Goal: Information Seeking & Learning: Learn about a topic

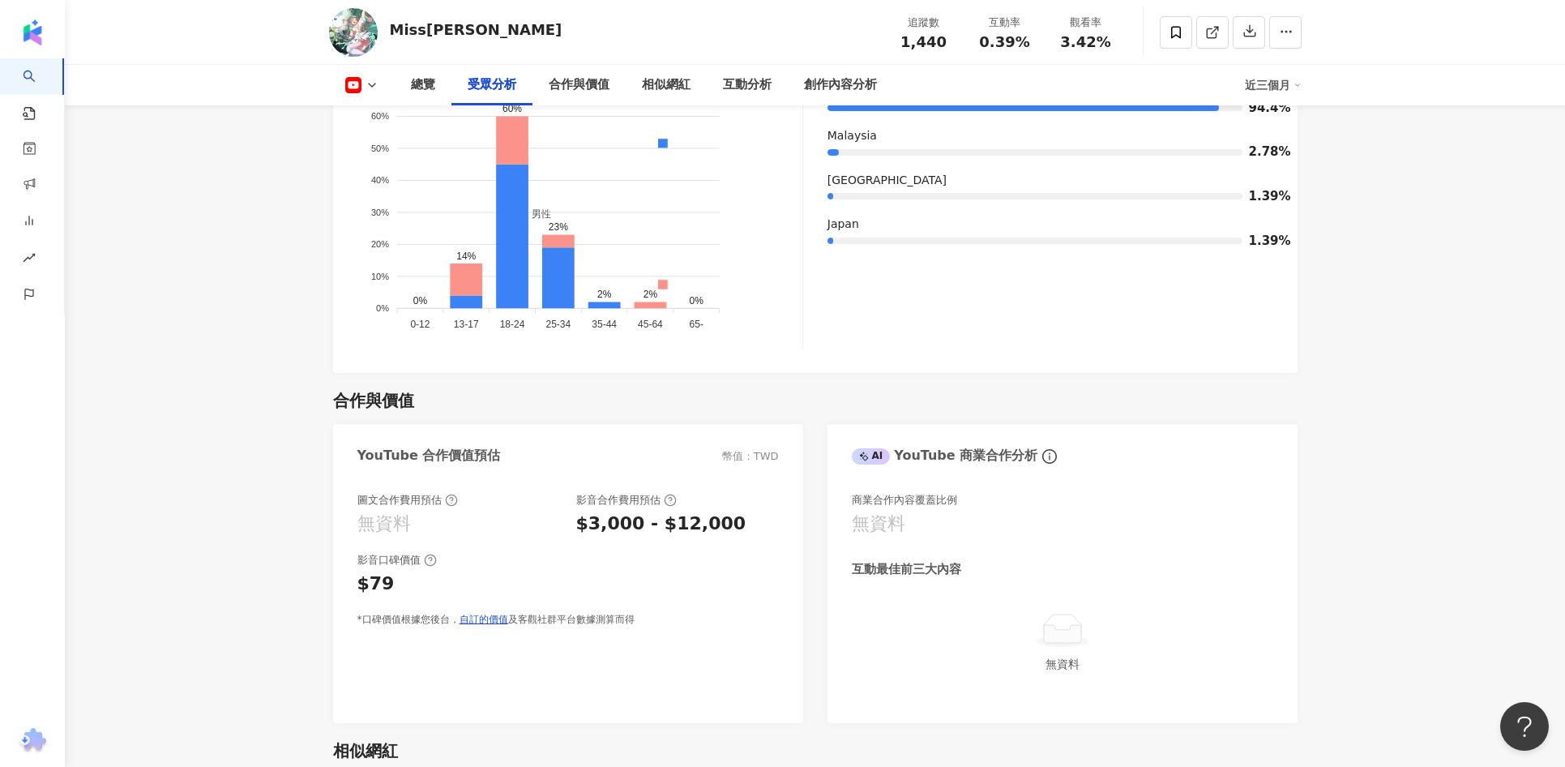
scroll to position [1688, 0]
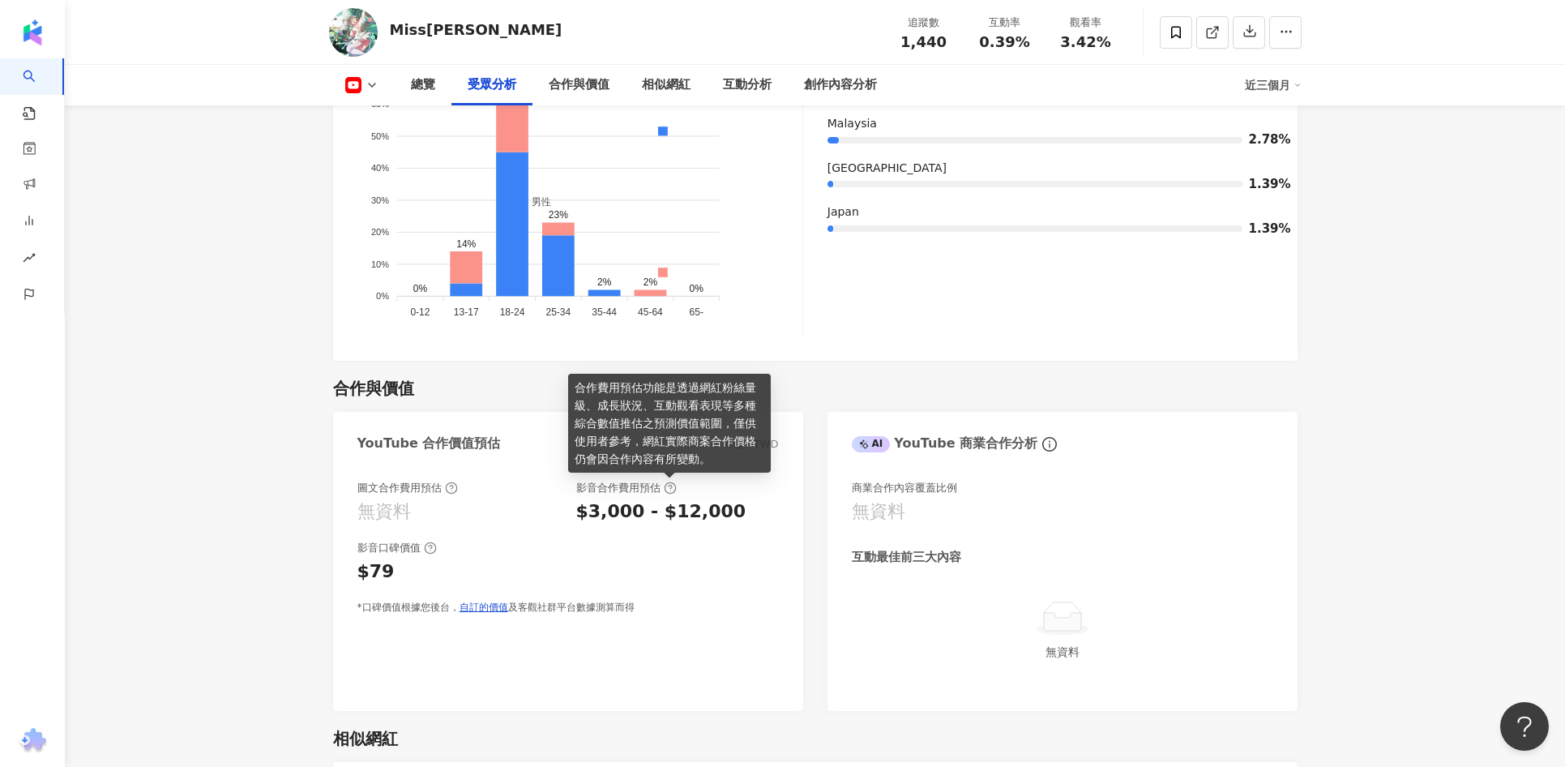
click at [668, 487] on icon at bounding box center [670, 487] width 13 height 13
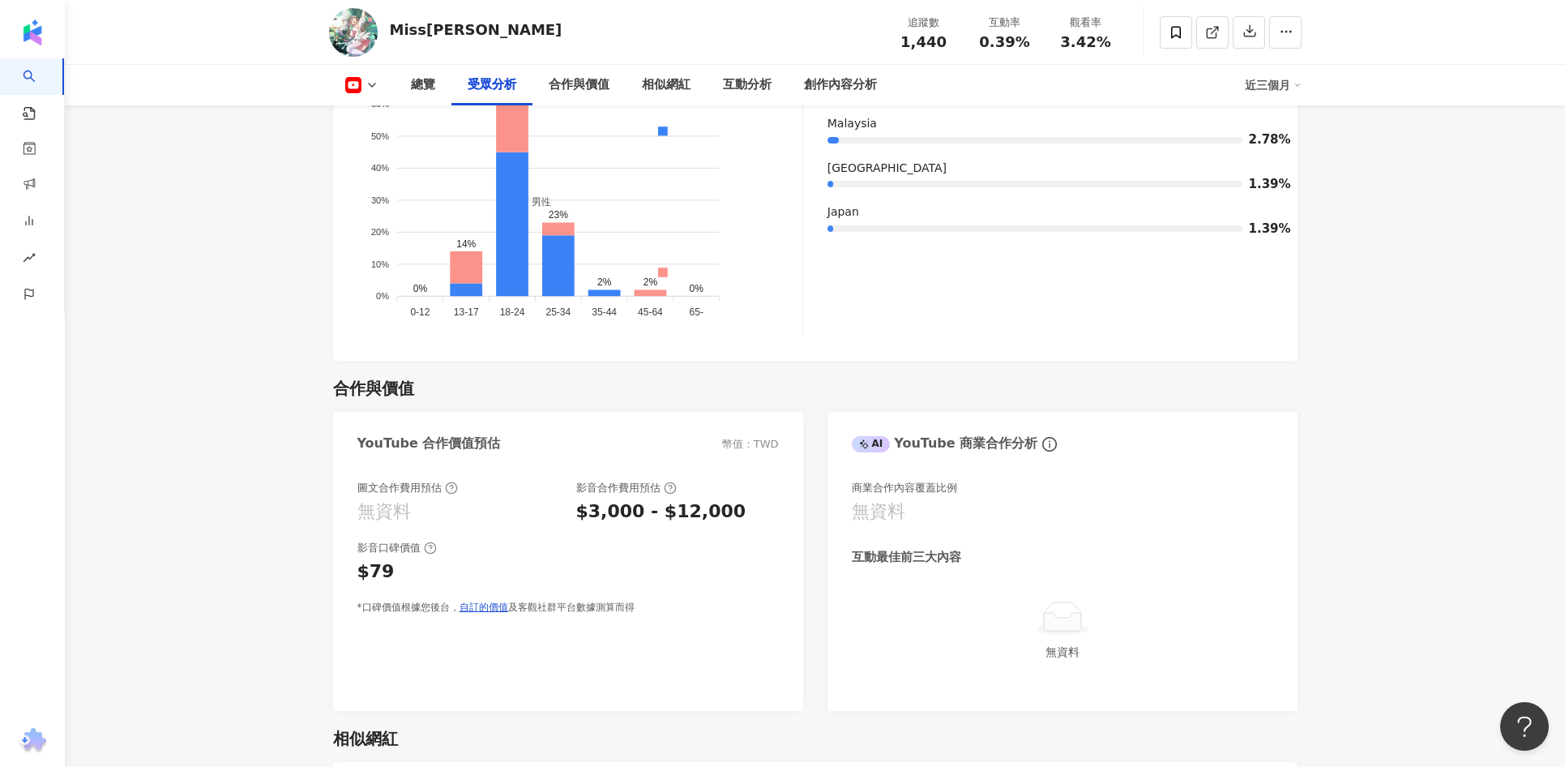
click at [747, 505] on div "$3,000 - $12,000" at bounding box center [677, 511] width 203 height 25
click at [432, 547] on icon at bounding box center [430, 547] width 13 height 13
click at [645, 541] on div "影音口碑價值" at bounding box center [567, 548] width 421 height 15
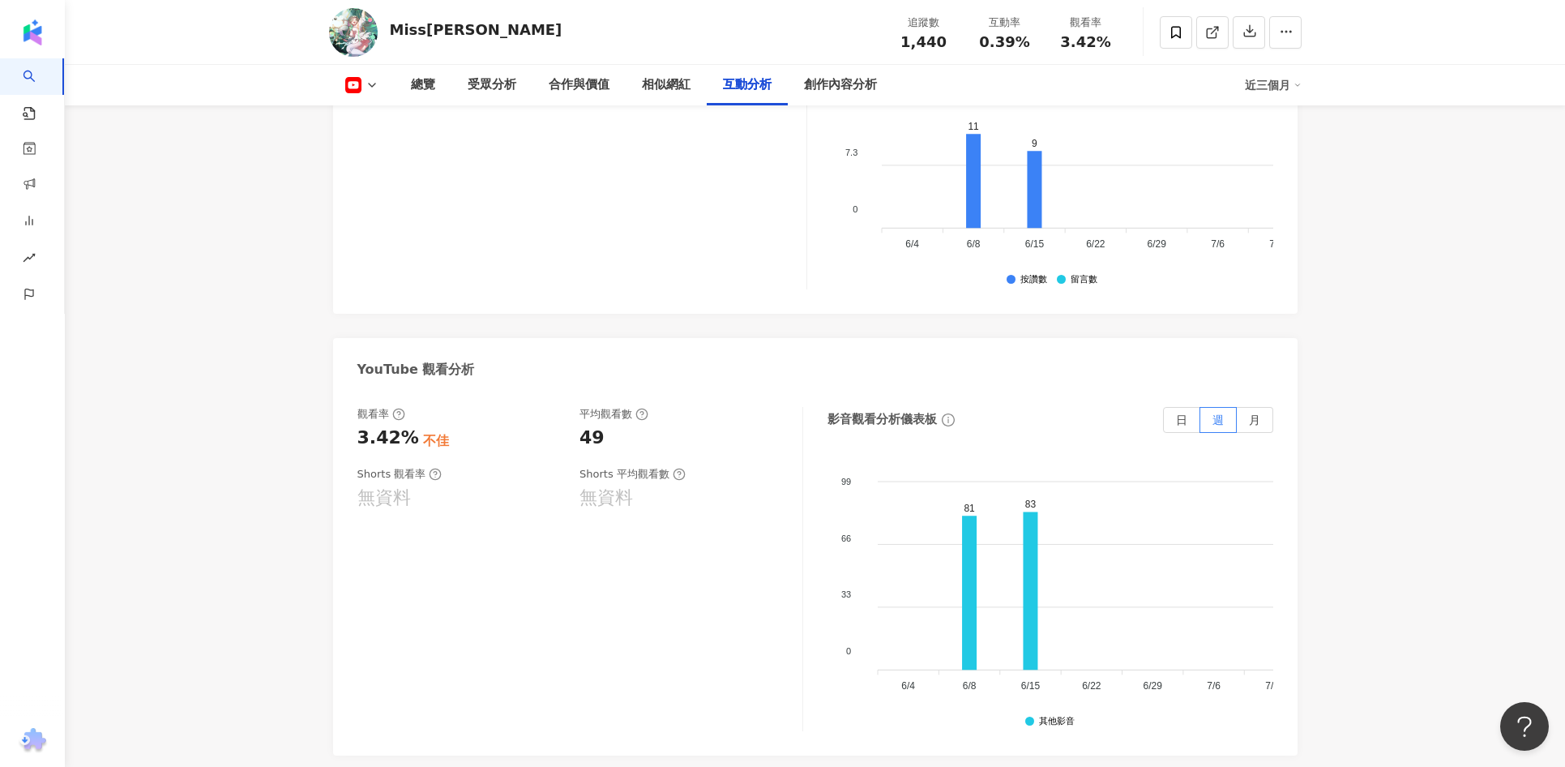
scroll to position [2944, 0]
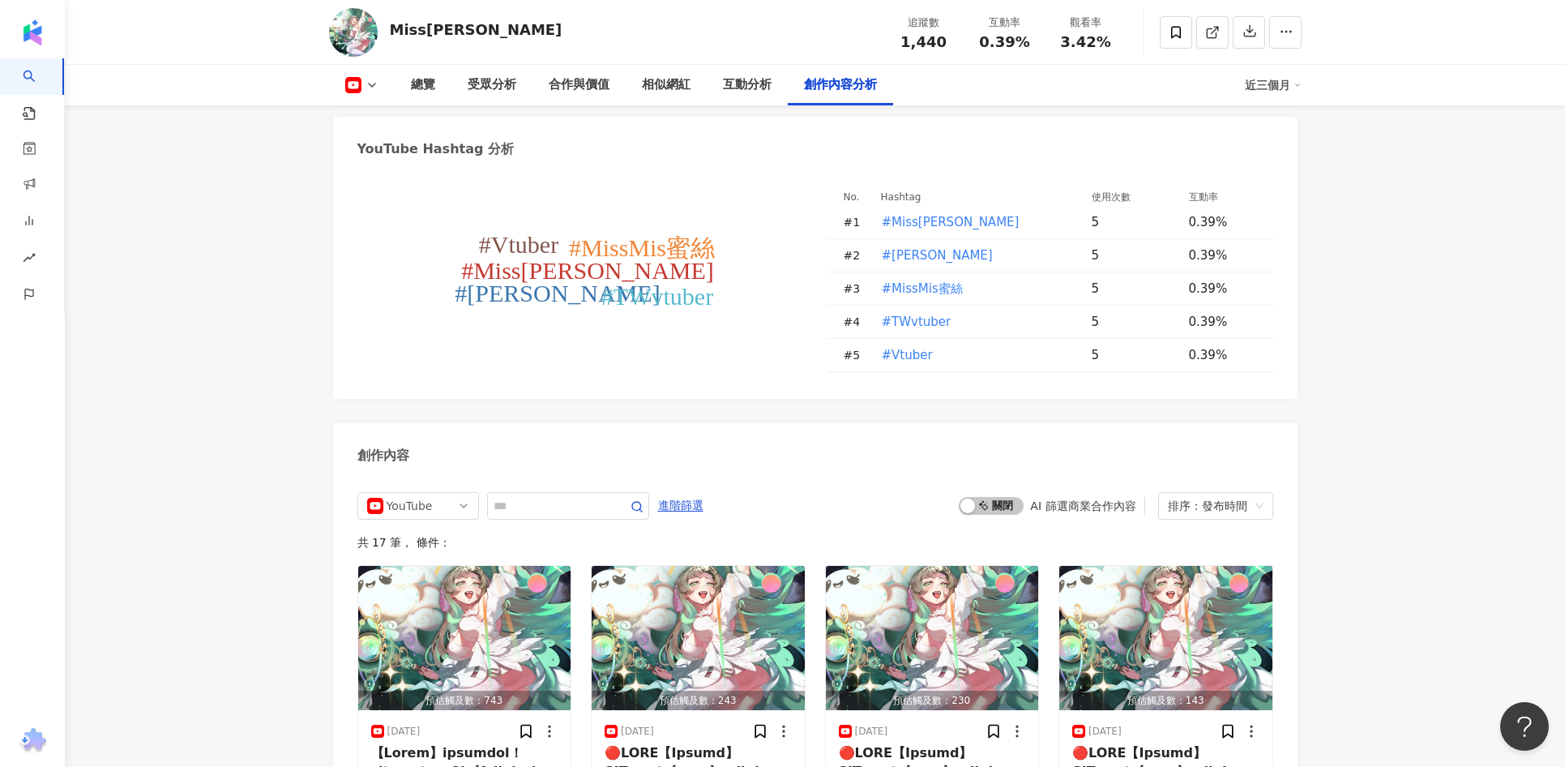
scroll to position [4069, 0]
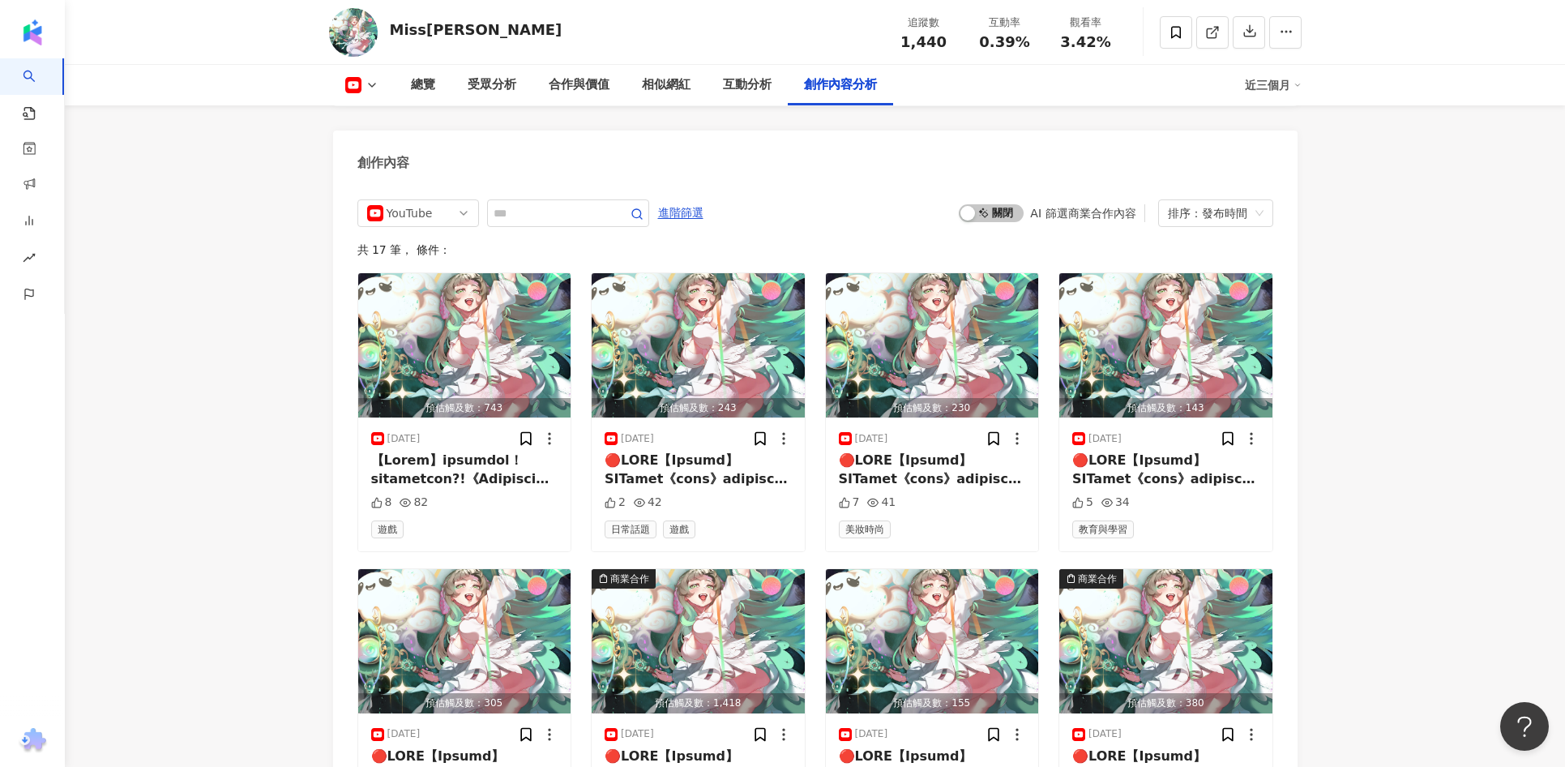
scroll to position [4334, 0]
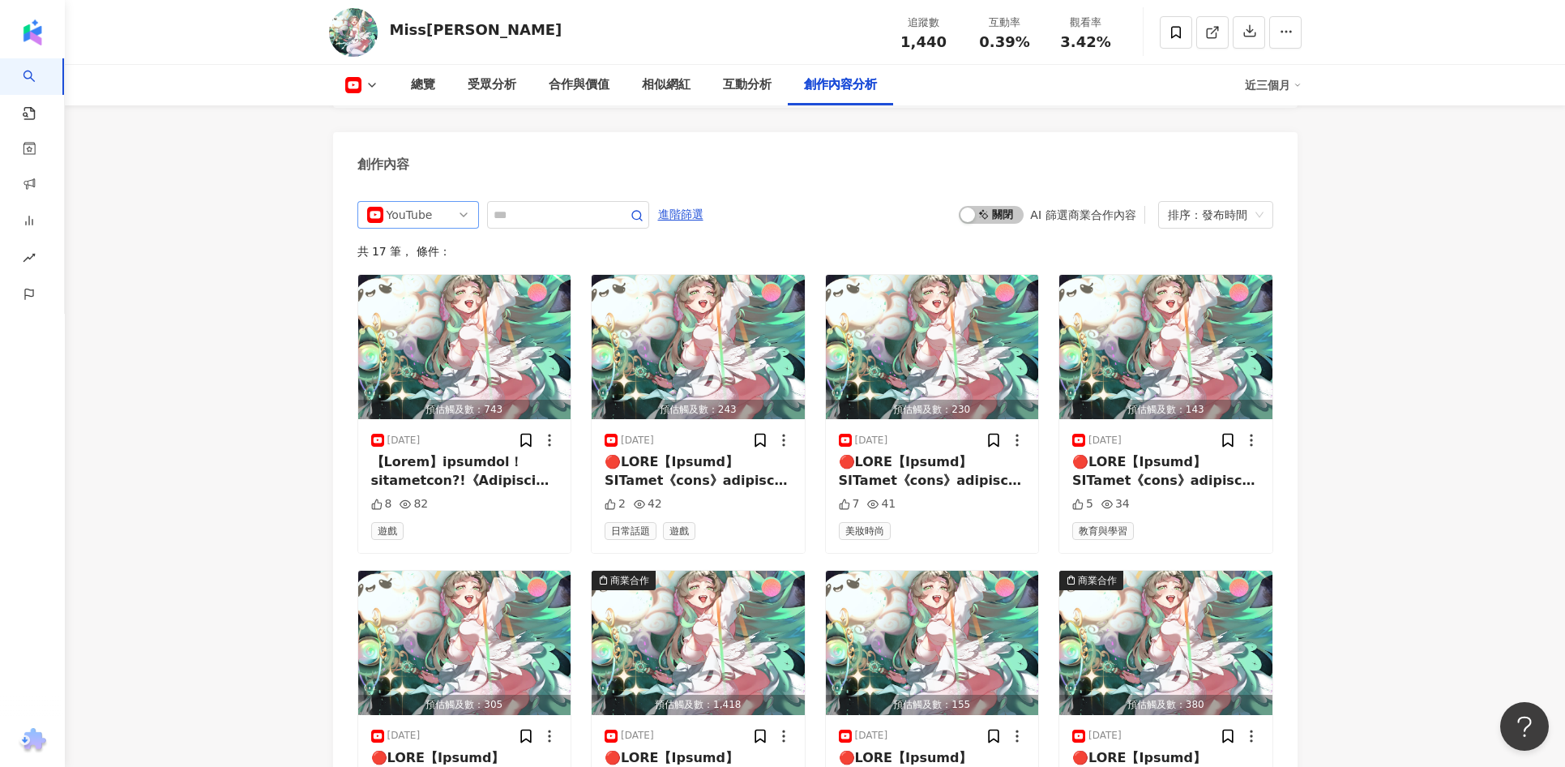
click at [442, 214] on span "YouTube" at bounding box center [418, 215] width 102 height 26
click at [532, 182] on div "創作內容" at bounding box center [815, 158] width 964 height 53
click at [444, 205] on span "YouTube" at bounding box center [418, 215] width 102 height 26
click at [447, 245] on div "不分平台" at bounding box center [418, 249] width 96 height 18
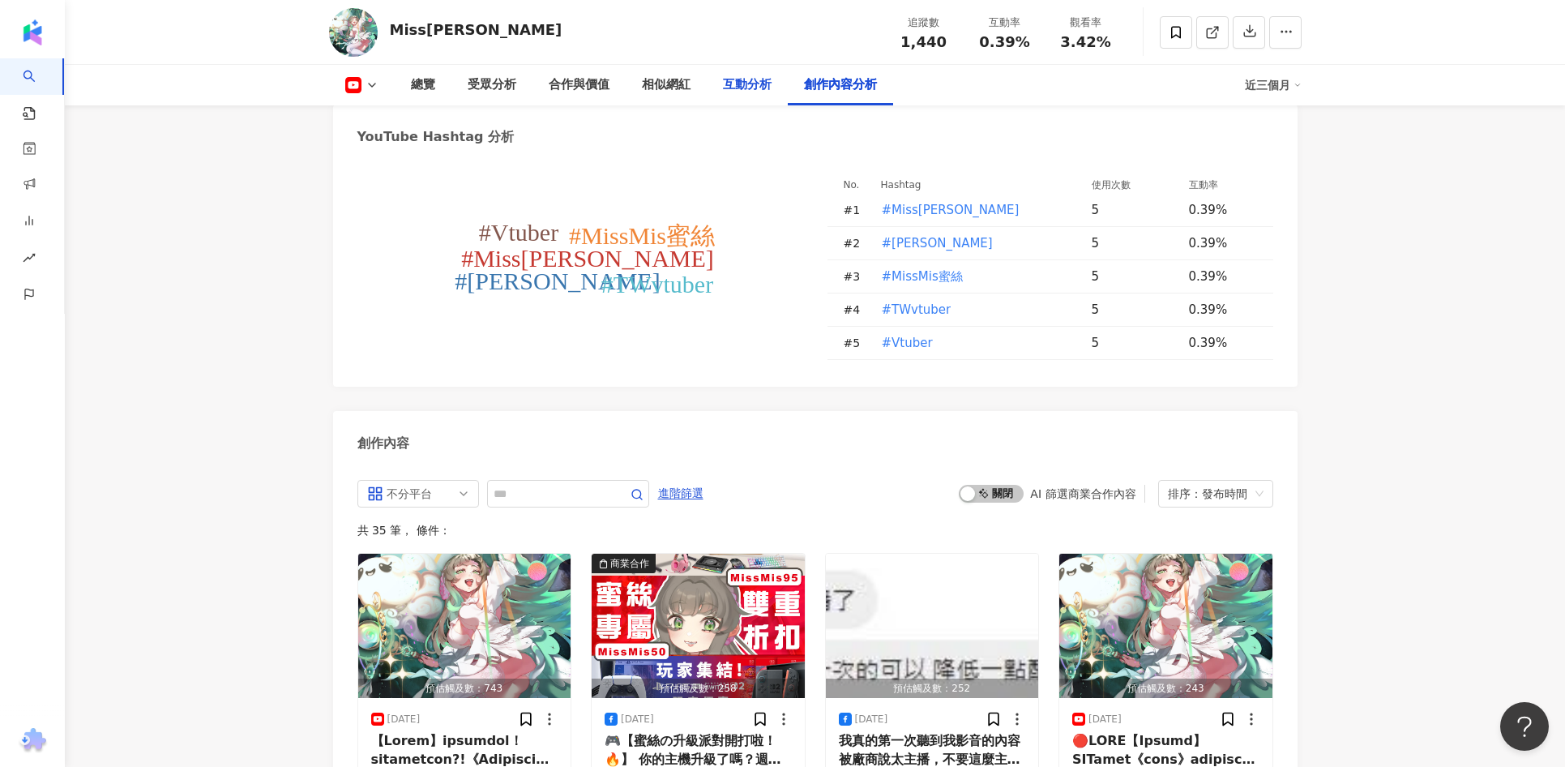
click at [754, 85] on div "互動分析" at bounding box center [747, 84] width 49 height 19
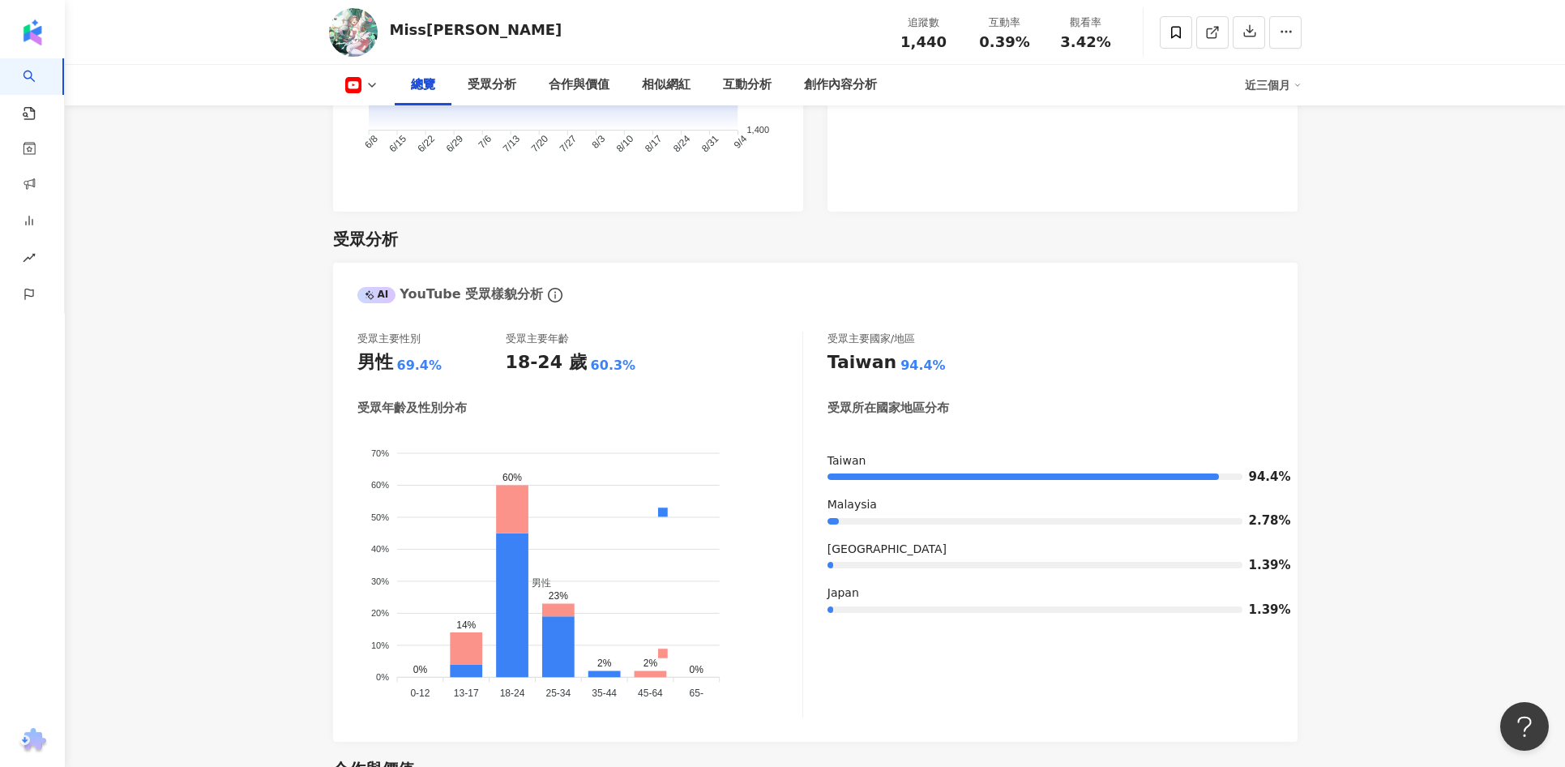
scroll to position [1306, 0]
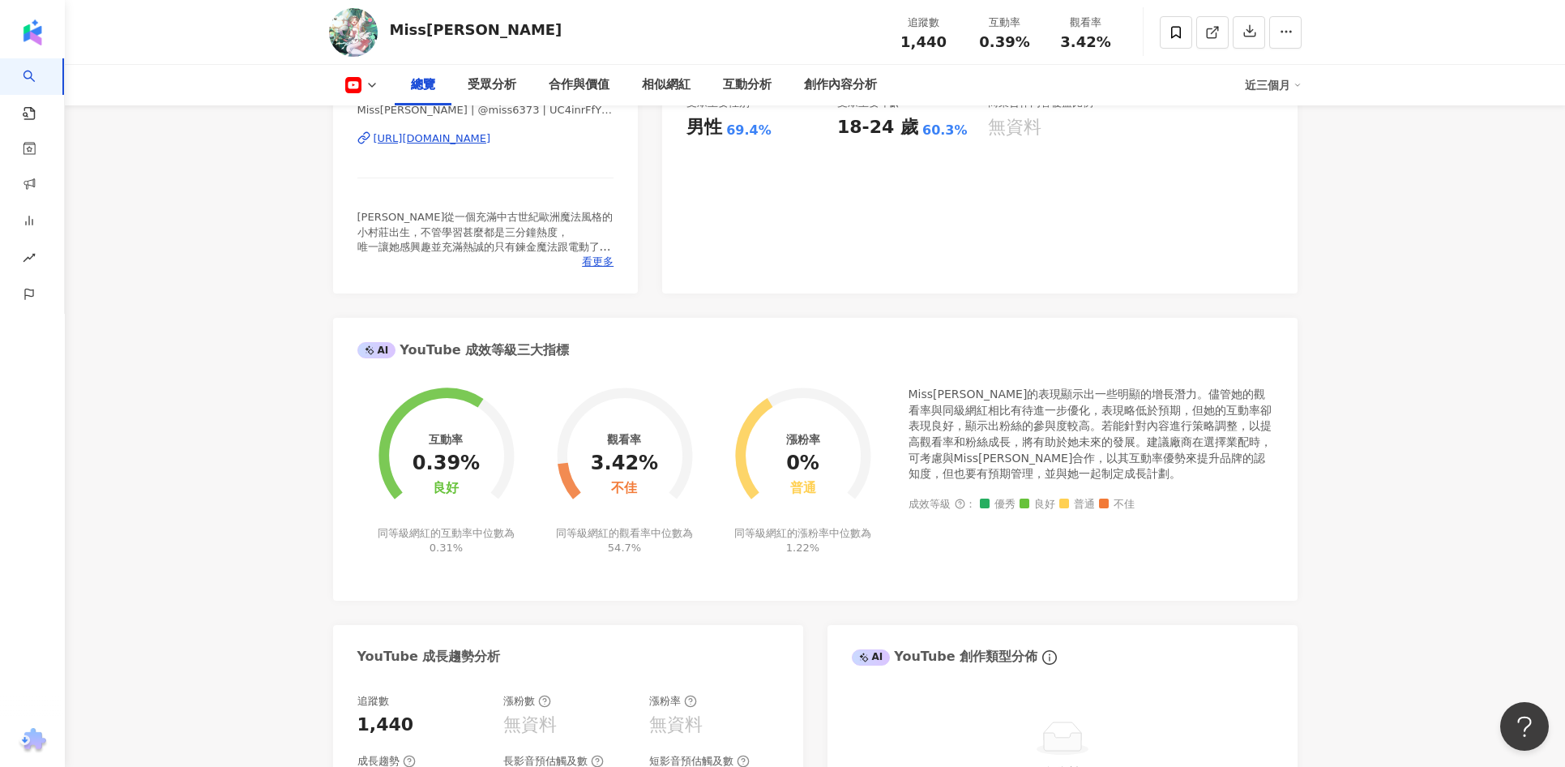
scroll to position [453, 0]
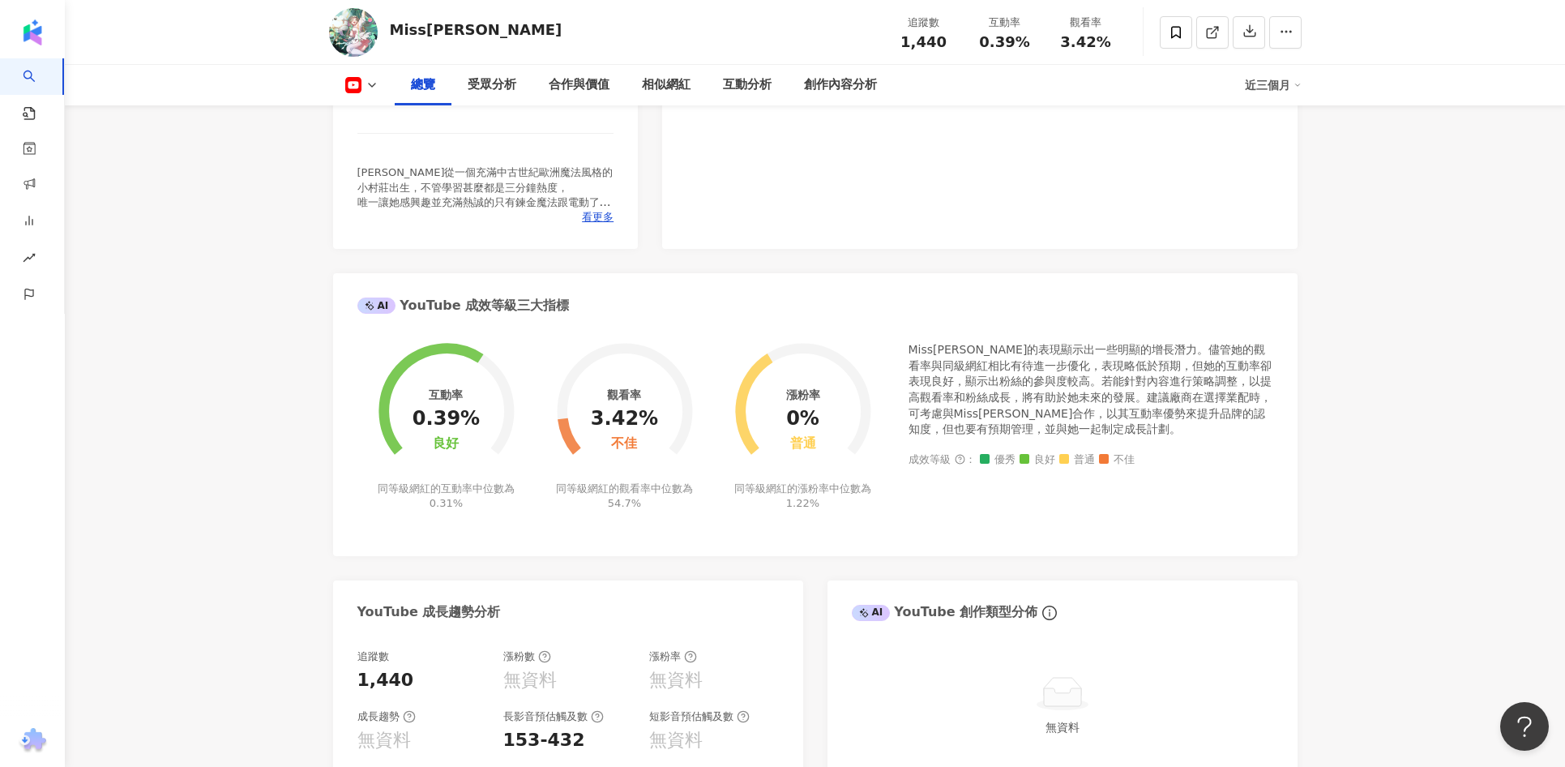
click at [1082, 356] on div "Miss[PERSON_NAME]的表現顯示出一些明顯的增長潛力。儘管她的觀看率與同級網紅相比有待進一步優化，表現略低於預期，但她的互動率卻表現良好，顯示出粉…" at bounding box center [1091, 390] width 365 height 96
click at [987, 346] on div "Miss[PERSON_NAME]的表現顯示出一些明顯的增長潛力。儘管她的觀看率與同級網紅相比有待進一步優化，表現略低於預期，但她的互動率卻表現良好，顯示出粉…" at bounding box center [1091, 390] width 365 height 96
